Goal: Register for event/course

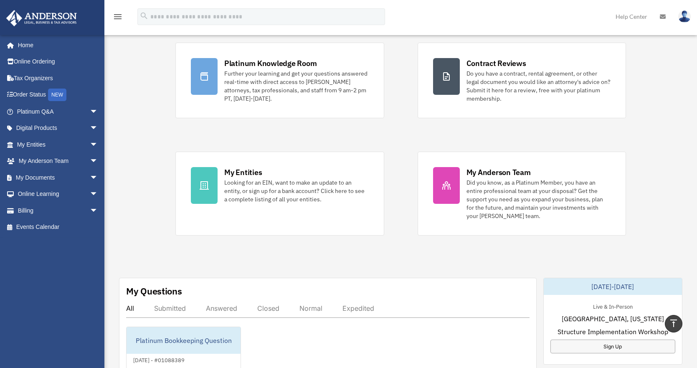
scroll to position [42, 0]
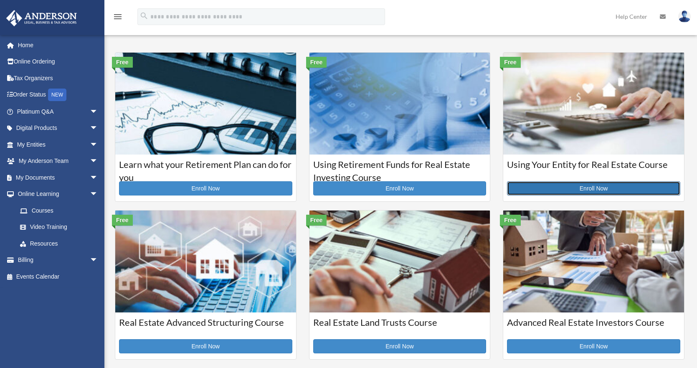
click at [577, 190] on link "Enroll Now" at bounding box center [593, 188] width 173 height 14
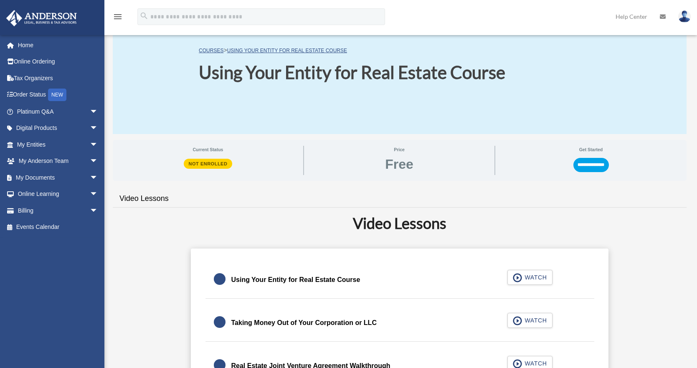
scroll to position [84, 0]
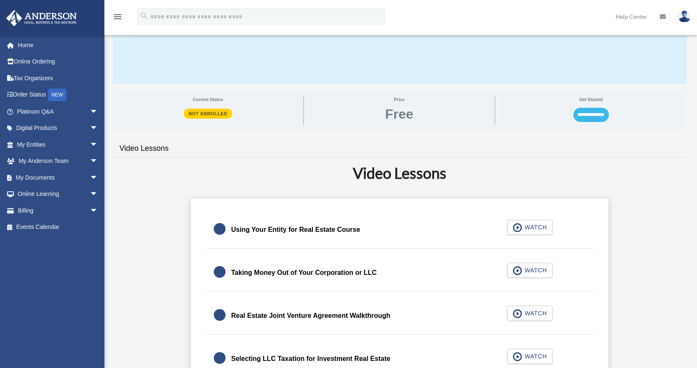
click at [580, 119] on input "**********" at bounding box center [592, 115] width 36 height 14
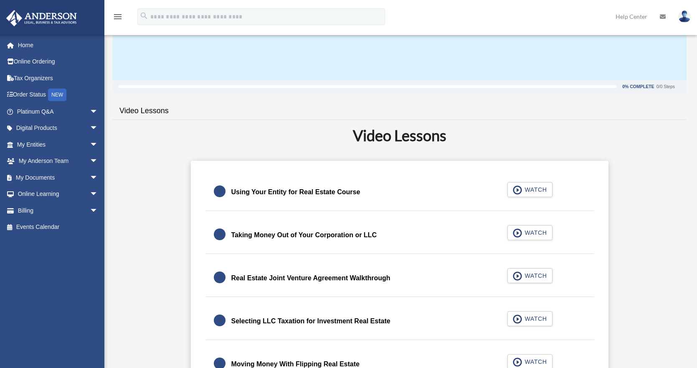
scroll to position [125, 0]
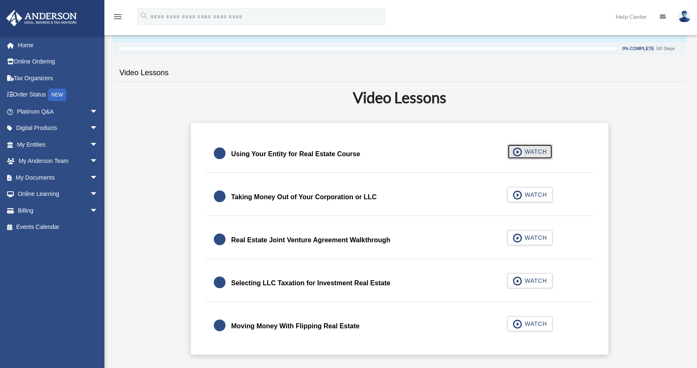
click at [534, 155] on span "WATCH" at bounding box center [534, 152] width 25 height 8
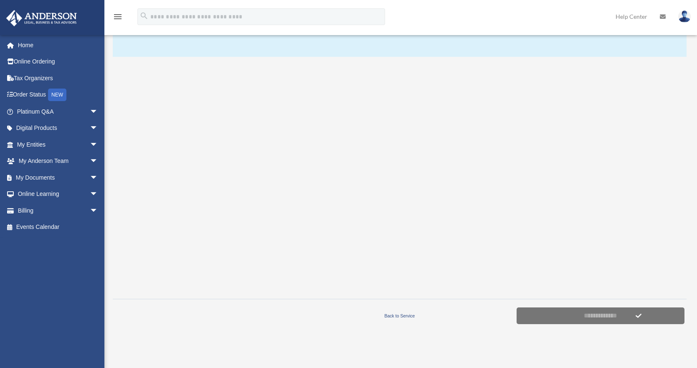
scroll to position [125, 0]
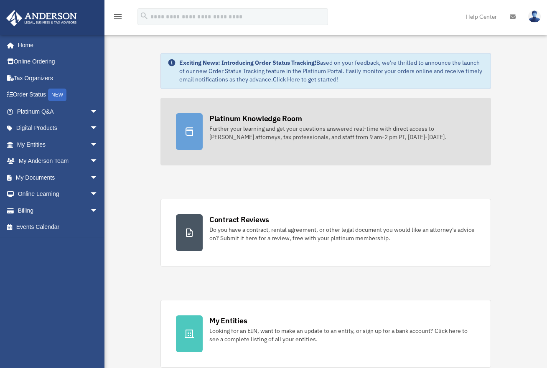
scroll to position [42, 0]
